Goal: Navigation & Orientation: Find specific page/section

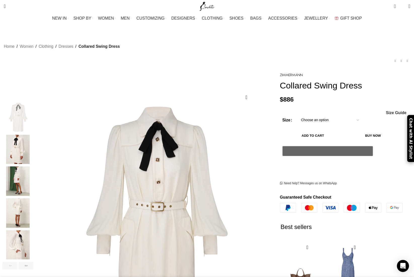
click at [33, 237] on img "5 / 6" at bounding box center [18, 245] width 31 height 29
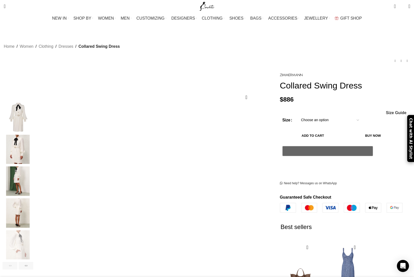
click at [33, 145] on img "2 / 6" at bounding box center [18, 149] width 31 height 29
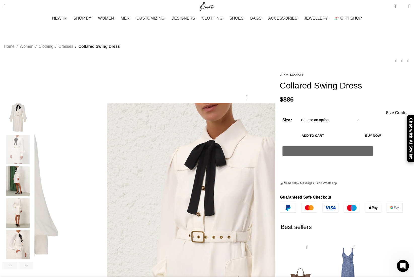
click at [33, 241] on img "5 / 6" at bounding box center [18, 245] width 31 height 29
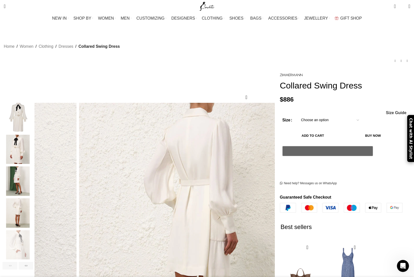
click at [118, 44] on div "Home Women Clothing Dresses Collared Swing Dress Matchmaker Buttoned Mini Dress…" at bounding box center [207, 52] width 406 height 37
click at [73, 43] on link "Dresses" at bounding box center [66, 46] width 15 height 7
